Goal: Task Accomplishment & Management: Complete application form

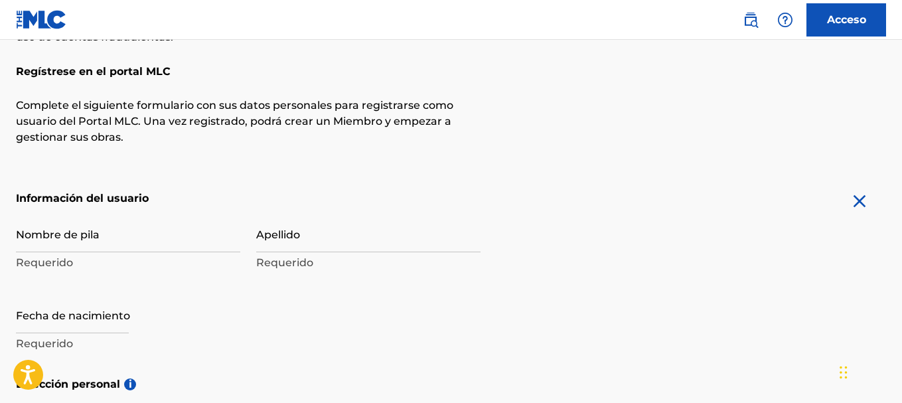
scroll to position [153, 0]
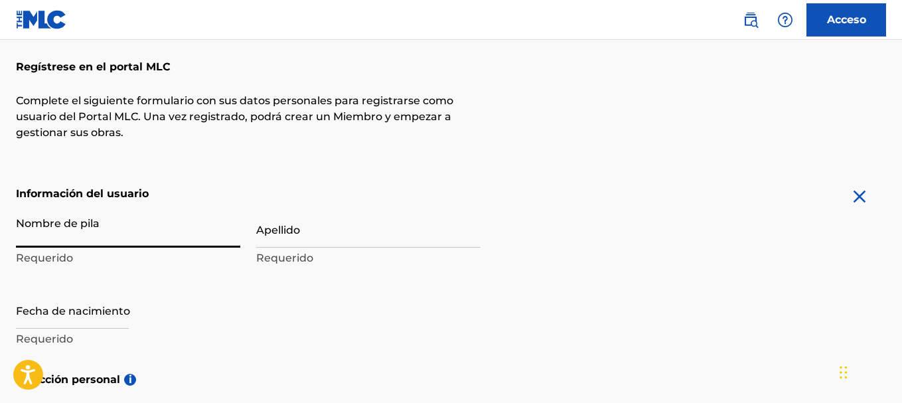
click at [147, 230] on input "Nombre de pila" at bounding box center [128, 229] width 224 height 38
type input "Yeldy"
type input "[PERSON_NAME]"
type input "[GEOGRAPHIC_DATA][PERSON_NAME][PERSON_NAME]"
type input "Casa #11"
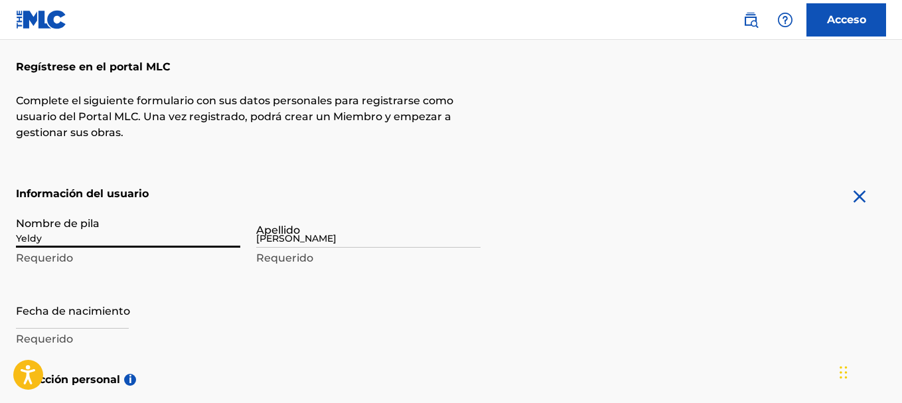
type input "[GEOGRAPHIC_DATA]"
type input "57000"
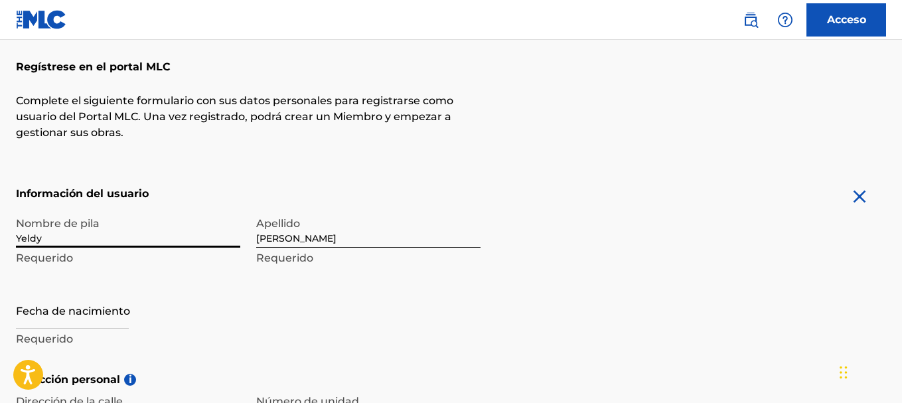
scroll to position [263, 0]
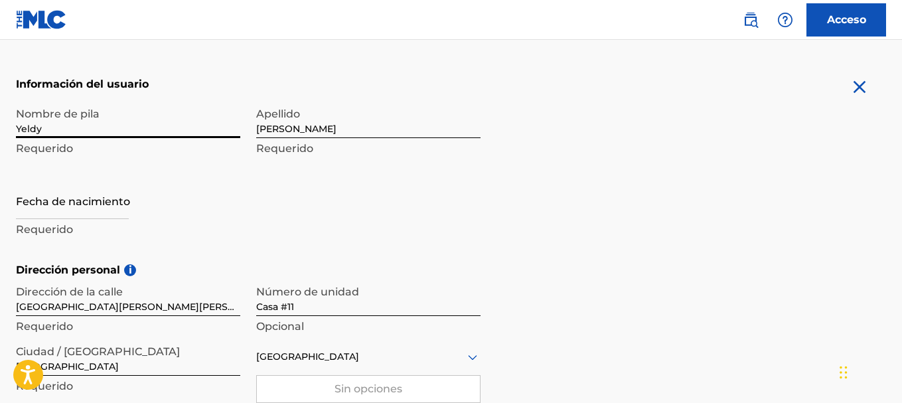
select select "7"
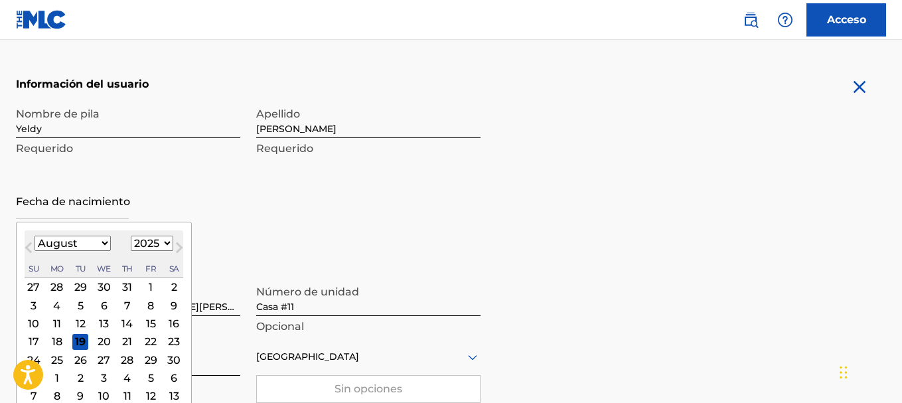
click at [71, 202] on input "text" at bounding box center [72, 200] width 113 height 38
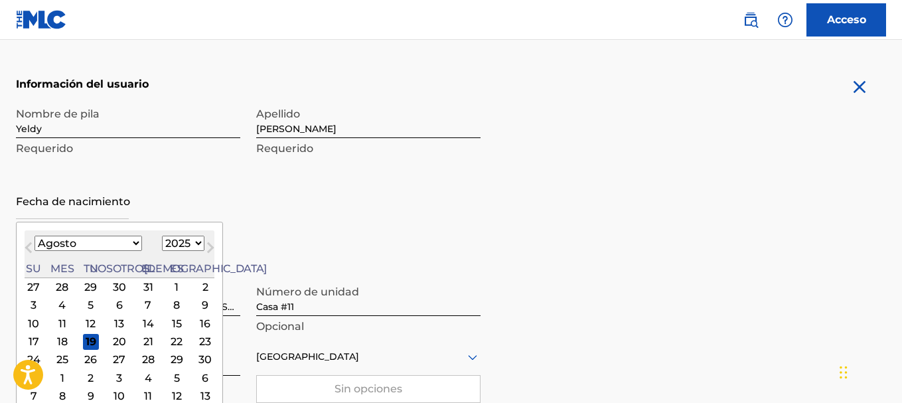
click at [162, 248] on select "1899 1900 1901 1902 1903 1904 1905 1906 1907 1908 1909 1910 1911 1912 1913 1914…" at bounding box center [183, 243] width 42 height 15
select select "1986"
click at [162, 236] on select "1899 1900 1901 1902 1903 1904 1905 1906 1907 1908 1909 1910 1911 1912 1913 1914…" at bounding box center [183, 243] width 42 height 15
click at [106, 242] on select "Enero Febrero Marzo Abril Puede Junio [PERSON_NAME] Septiembre Octubre Noviembr…" at bounding box center [88, 243] width 107 height 15
select select "8"
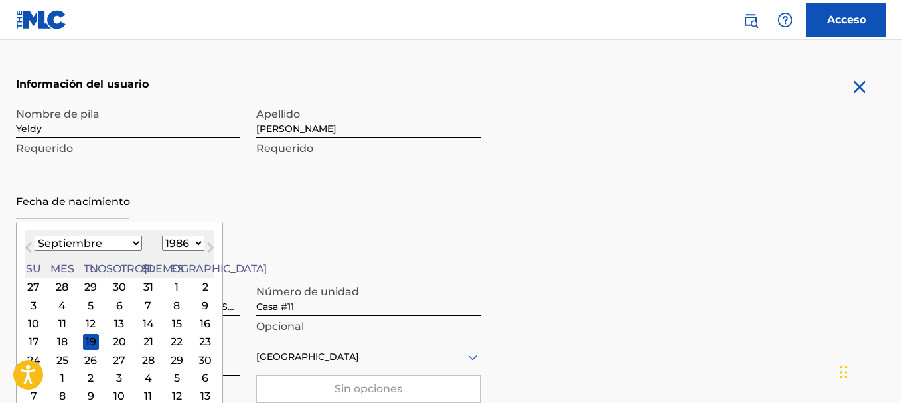
click at [35, 236] on select "Enero Febrero Marzo Abril Puede Junio [PERSON_NAME] Septiembre Octubre Noviembr…" at bounding box center [88, 243] width 107 height 15
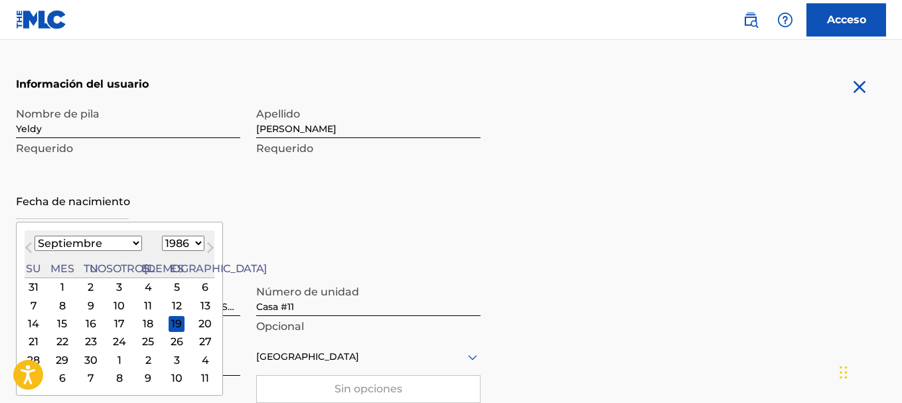
click at [197, 344] on div "27" at bounding box center [205, 342] width 16 height 16
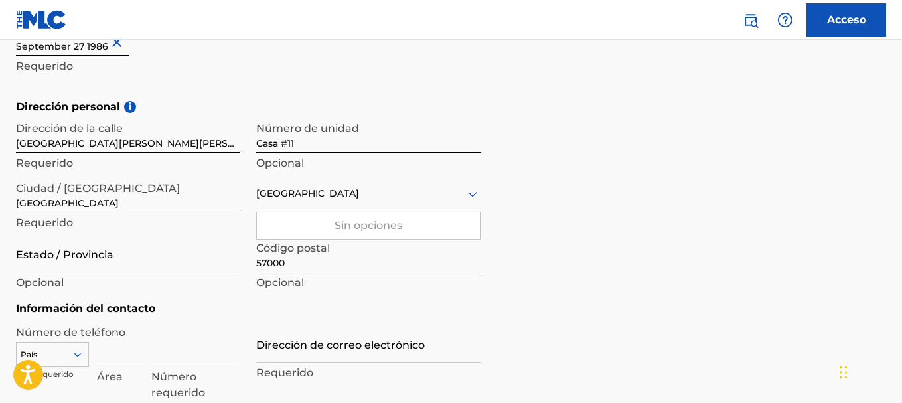
scroll to position [427, 0]
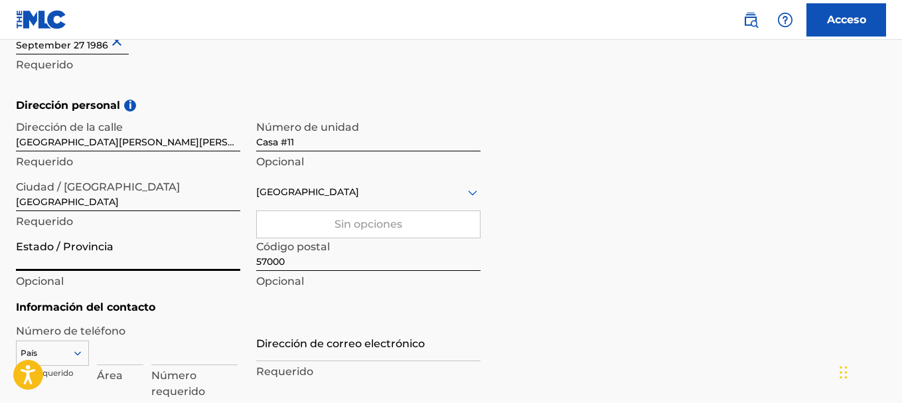
click at [124, 253] on input "Estado / Provincia" at bounding box center [128, 252] width 224 height 38
type input "[GEOGRAPHIC_DATA][PERSON_NAME]"
click at [352, 226] on font "Sin opciones" at bounding box center [368, 224] width 68 height 13
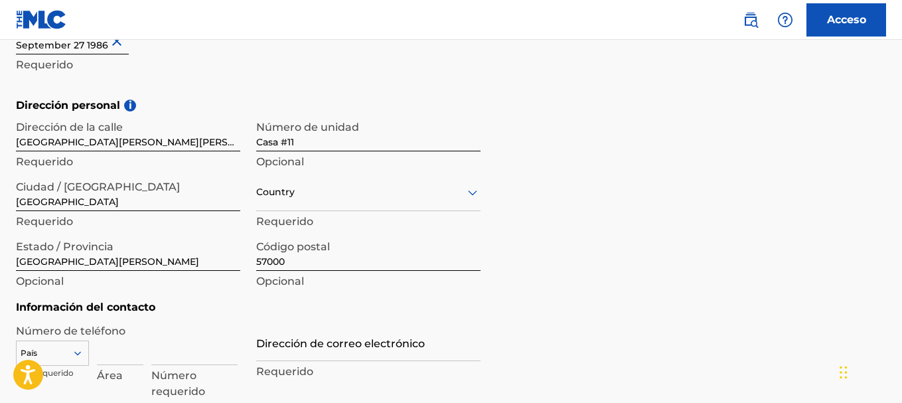
click at [472, 195] on icon at bounding box center [472, 192] width 9 height 5
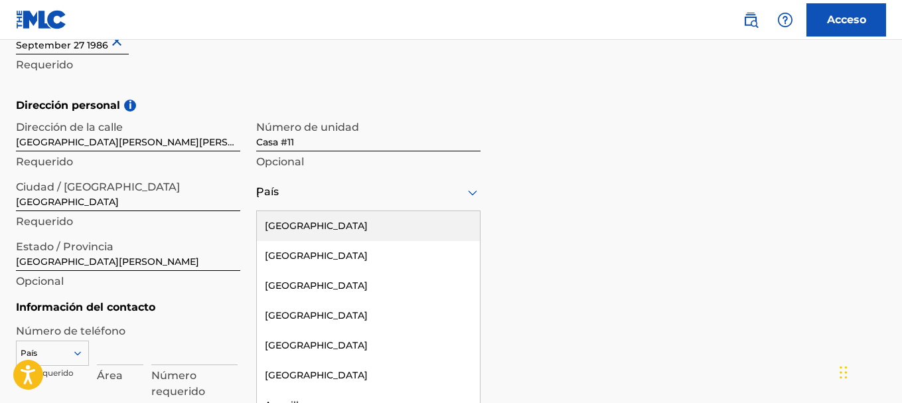
click at [472, 195] on div "[GEOGRAPHIC_DATA]" at bounding box center [368, 192] width 224 height 38
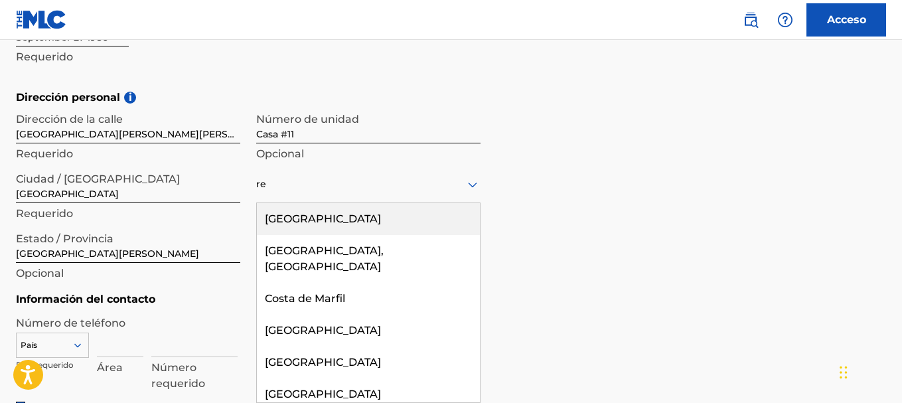
type input "[GEOGRAPHIC_DATA]"
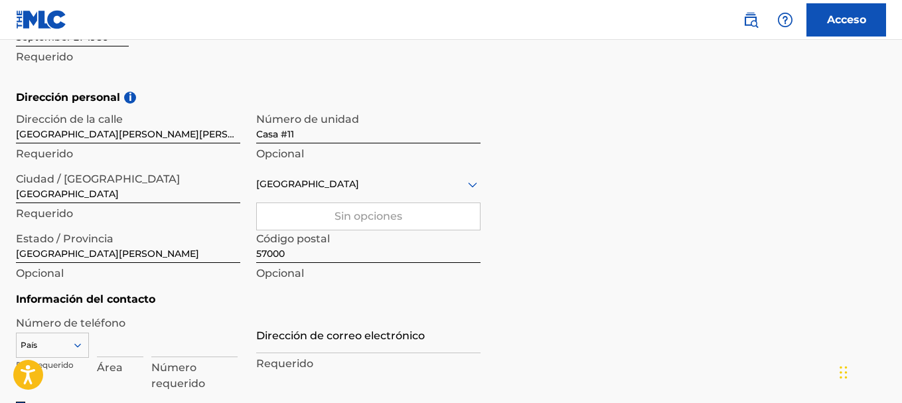
click at [484, 301] on form "Información del usuario Nombre de pila Yeldy Requerido Apellido [PERSON_NAME] R…" at bounding box center [451, 201] width 870 height 595
click at [439, 191] on div "[GEOGRAPHIC_DATA]" at bounding box center [368, 184] width 224 height 17
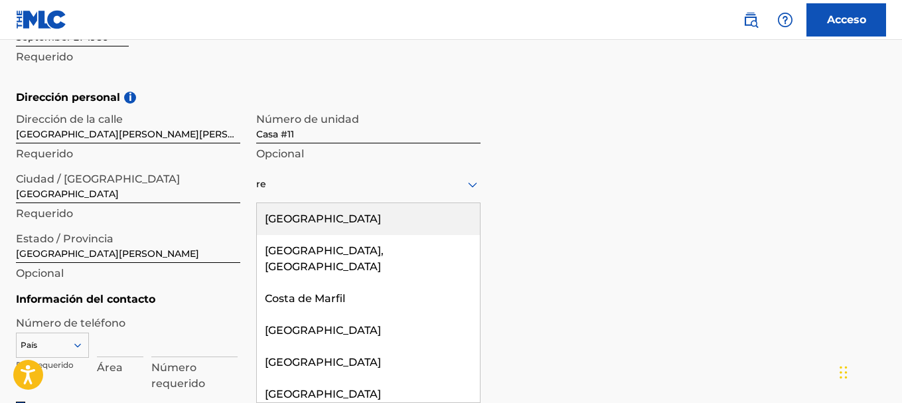
type input "rep"
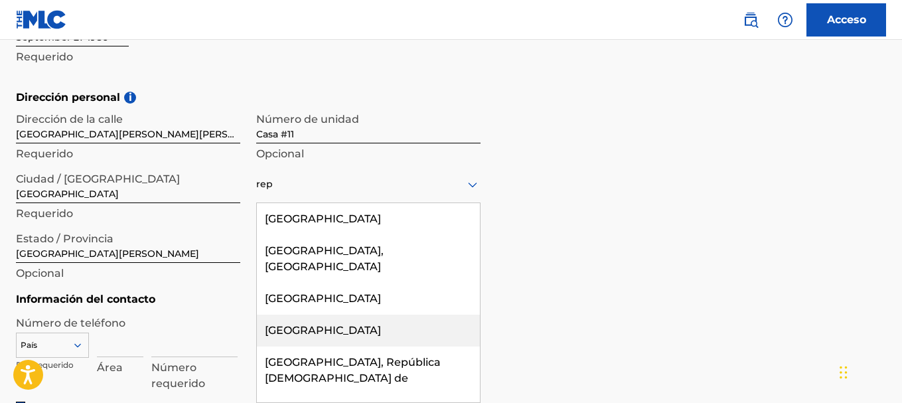
click at [336, 324] on font "[GEOGRAPHIC_DATA]" at bounding box center [323, 330] width 116 height 13
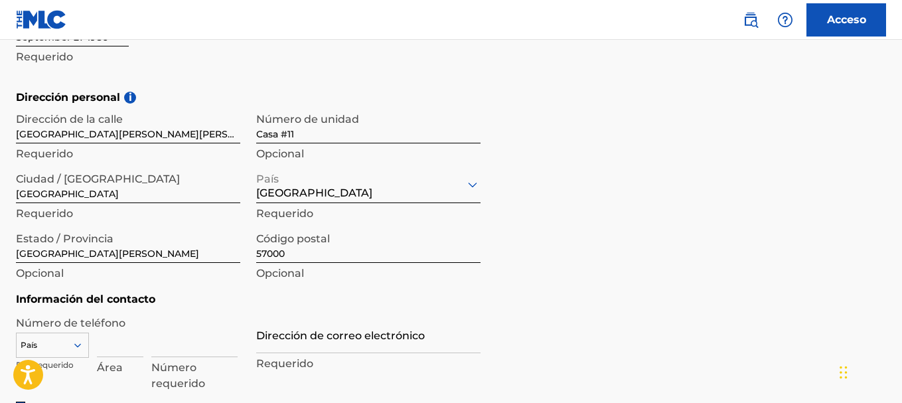
click at [425, 349] on input "Dirección de correo electrónico" at bounding box center [368, 334] width 224 height 38
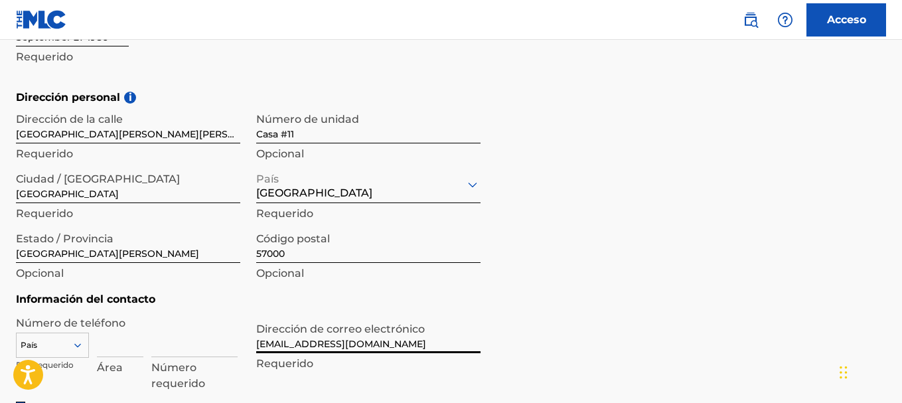
type input "[EMAIL_ADDRESS][DOMAIN_NAME]"
click at [604, 330] on form "Información del usuario Nombre de pila Yeldy Requerido Apellido [PERSON_NAME] R…" at bounding box center [451, 201] width 870 height 595
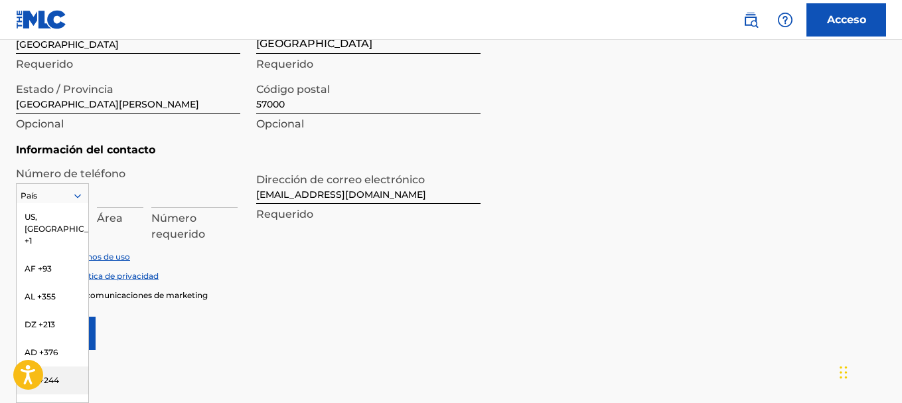
click at [62, 203] on div "216 results available. Use Up and Down to choose options, press Enter to select…" at bounding box center [52, 193] width 73 height 20
click at [62, 229] on div "EE. UU., CA +1" at bounding box center [53, 217] width 72 height 28
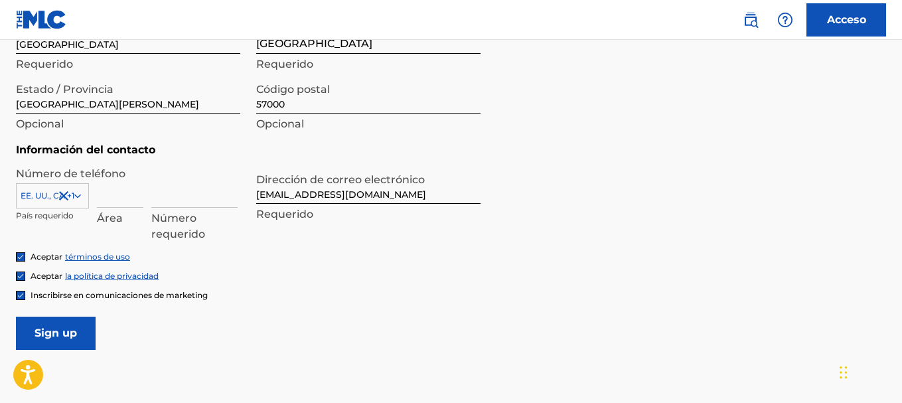
click at [110, 198] on input at bounding box center [120, 189] width 46 height 38
type input "809"
click at [162, 194] on input at bounding box center [194, 189] width 86 height 38
type input "8018623"
click at [316, 274] on div "Aceptar la política de privacidad" at bounding box center [451, 275] width 870 height 11
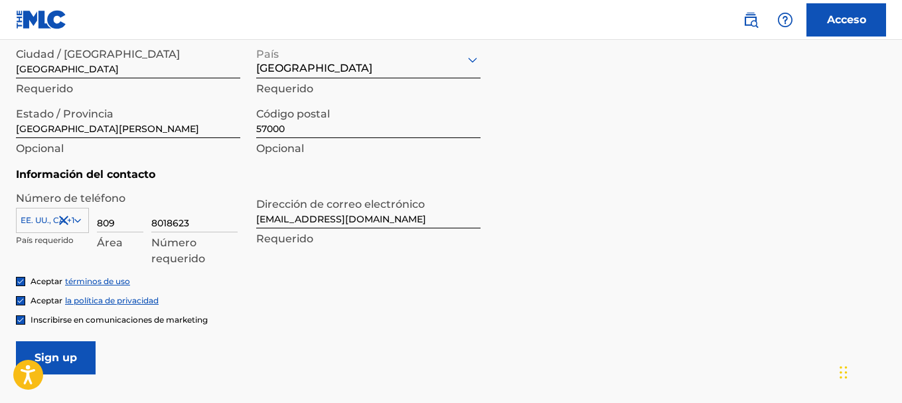
scroll to position [563, 0]
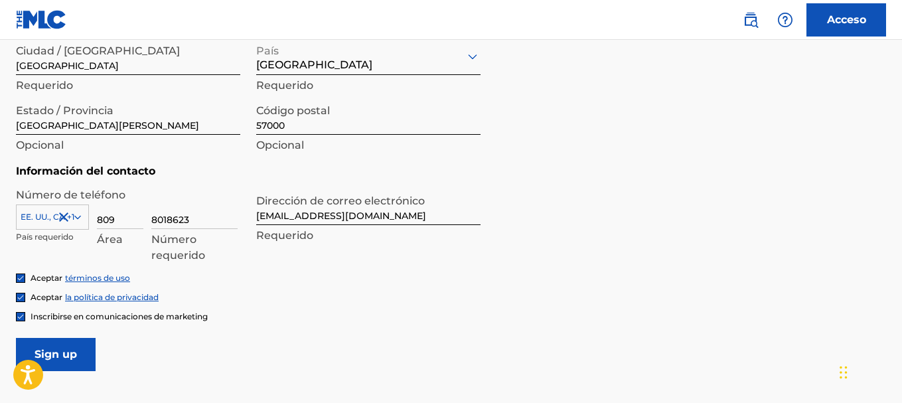
click at [77, 350] on input "Inscribirse" at bounding box center [56, 354] width 80 height 33
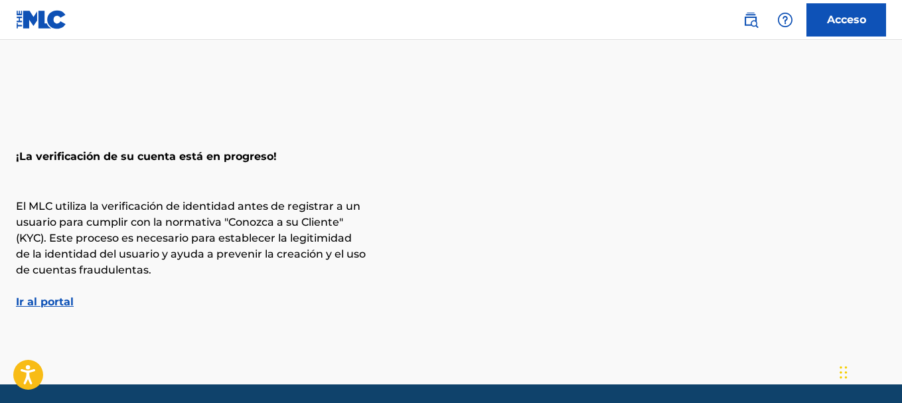
click at [835, 10] on link "Acceso" at bounding box center [846, 19] width 80 height 33
click at [26, 301] on font "Ir al portal" at bounding box center [45, 301] width 58 height 13
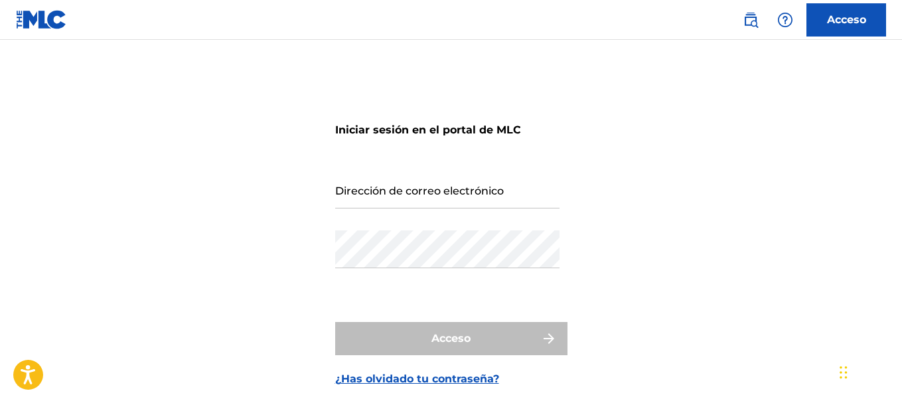
click at [56, 22] on img at bounding box center [41, 19] width 51 height 19
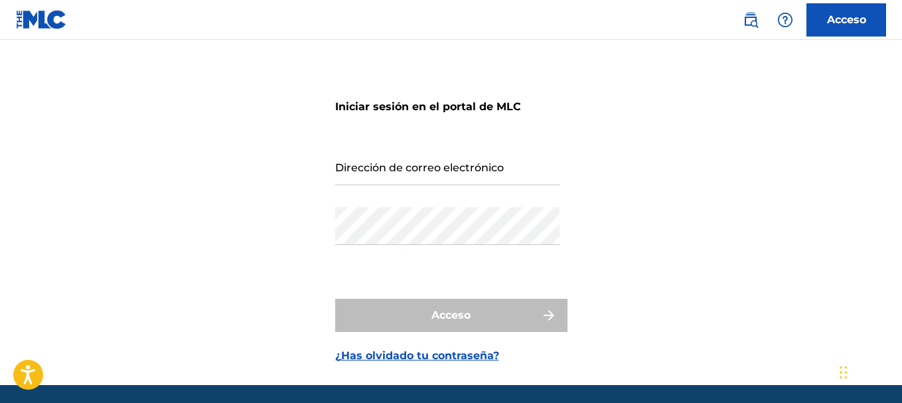
scroll to position [21, 0]
